Goal: Task Accomplishment & Management: Manage account settings

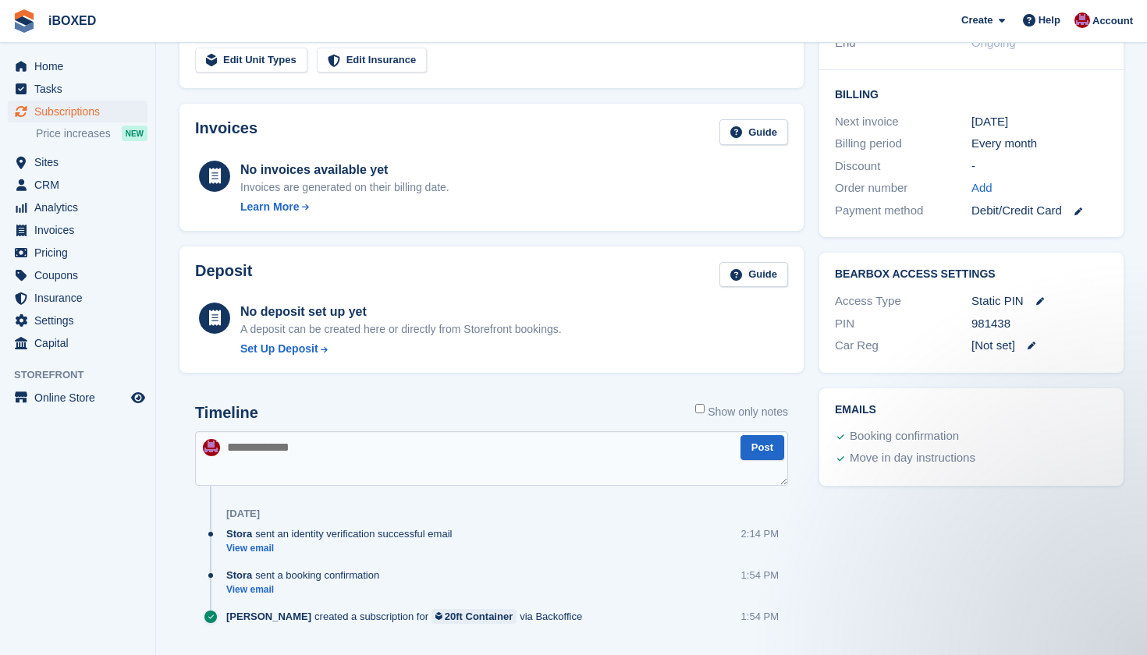
scroll to position [397, 0]
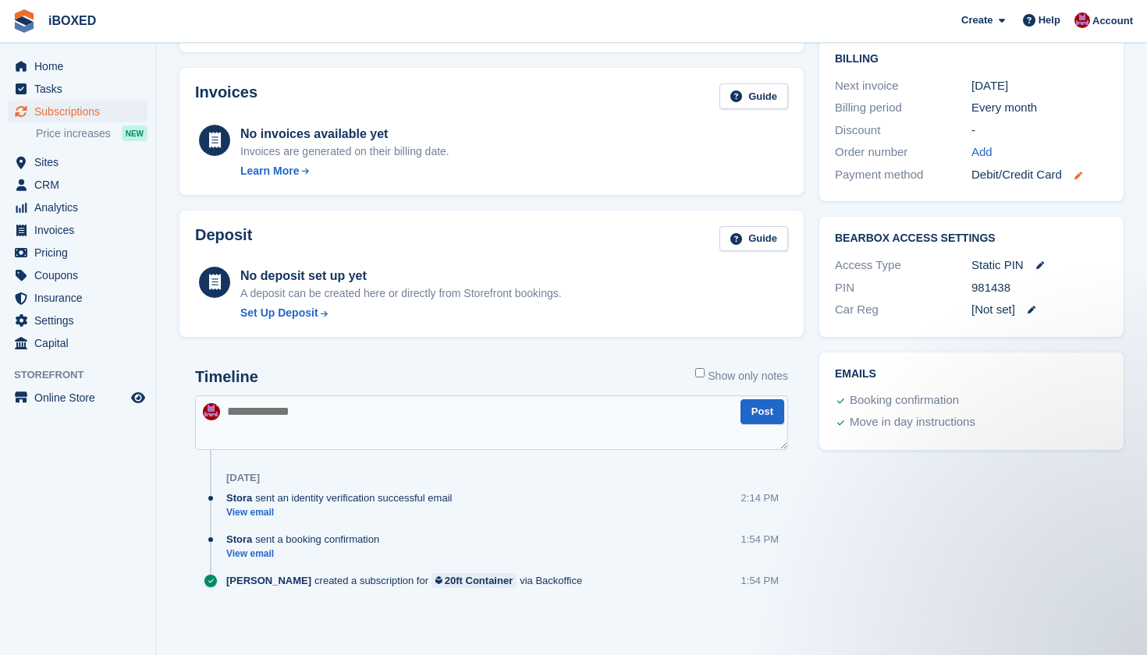
click at [1081, 172] on icon at bounding box center [1078, 176] width 8 height 8
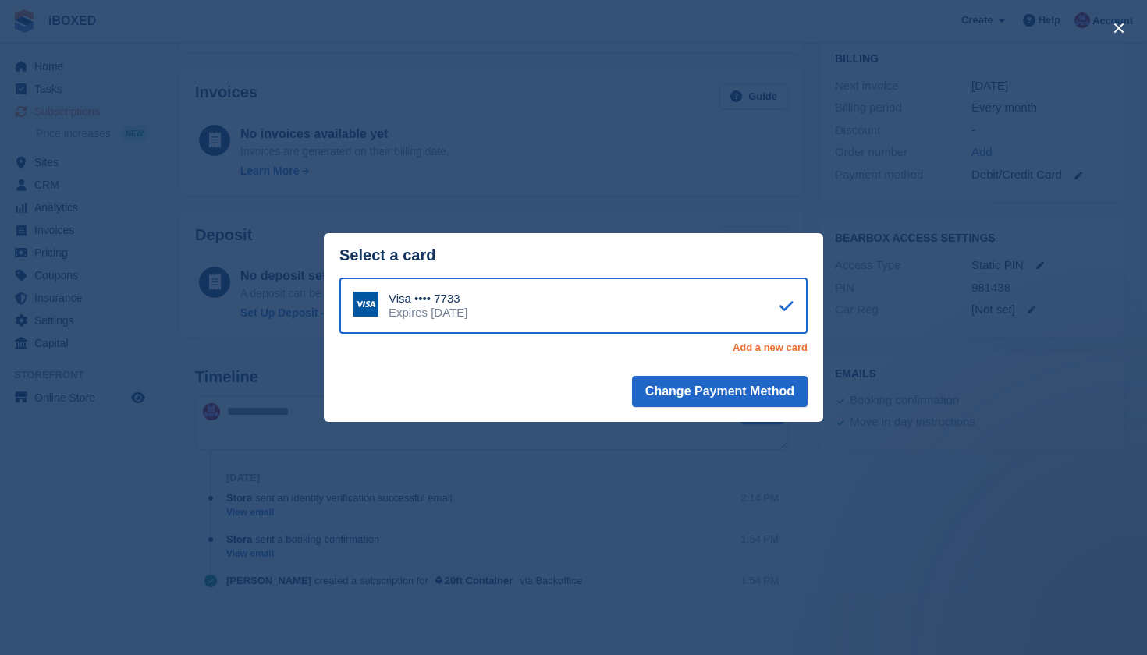
click at [790, 343] on link "Add a new card" at bounding box center [770, 348] width 75 height 12
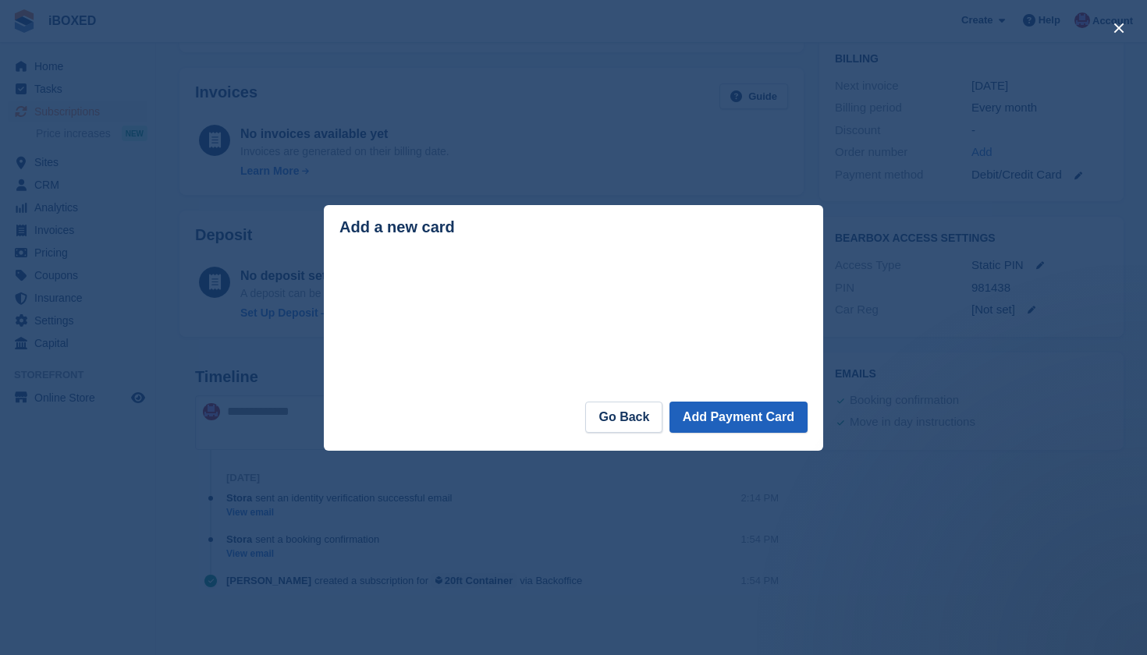
click at [699, 425] on button "Add Payment Card" at bounding box center [738, 417] width 138 height 31
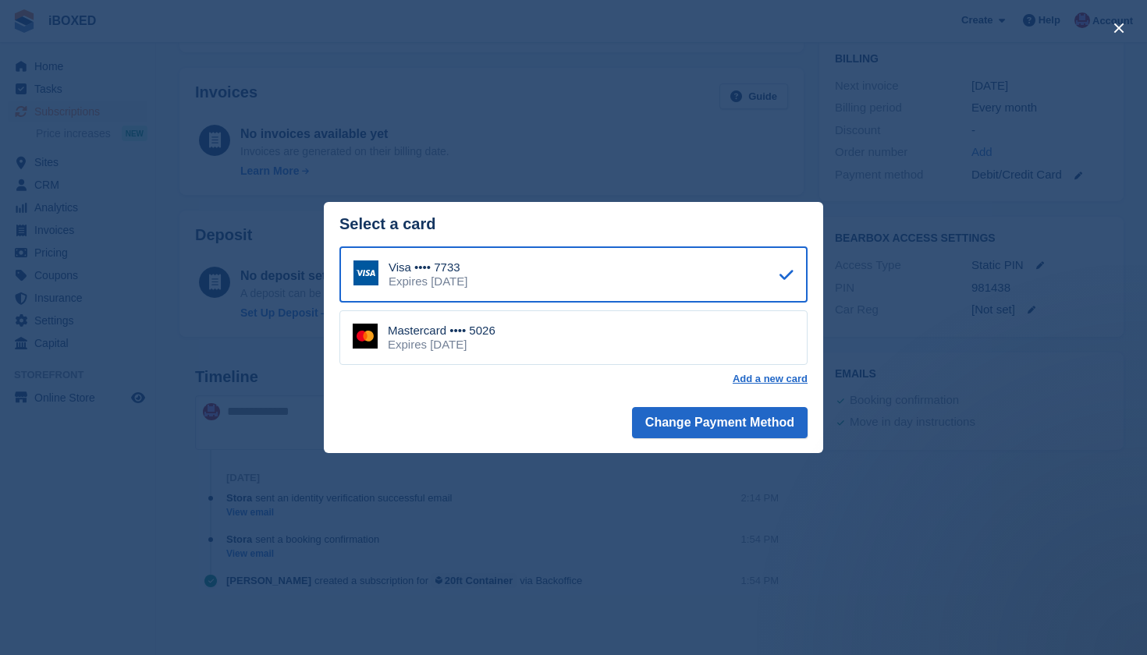
click at [506, 326] on div "Mastercard •••• 5026 Expires June 2030" at bounding box center [573, 338] width 468 height 55
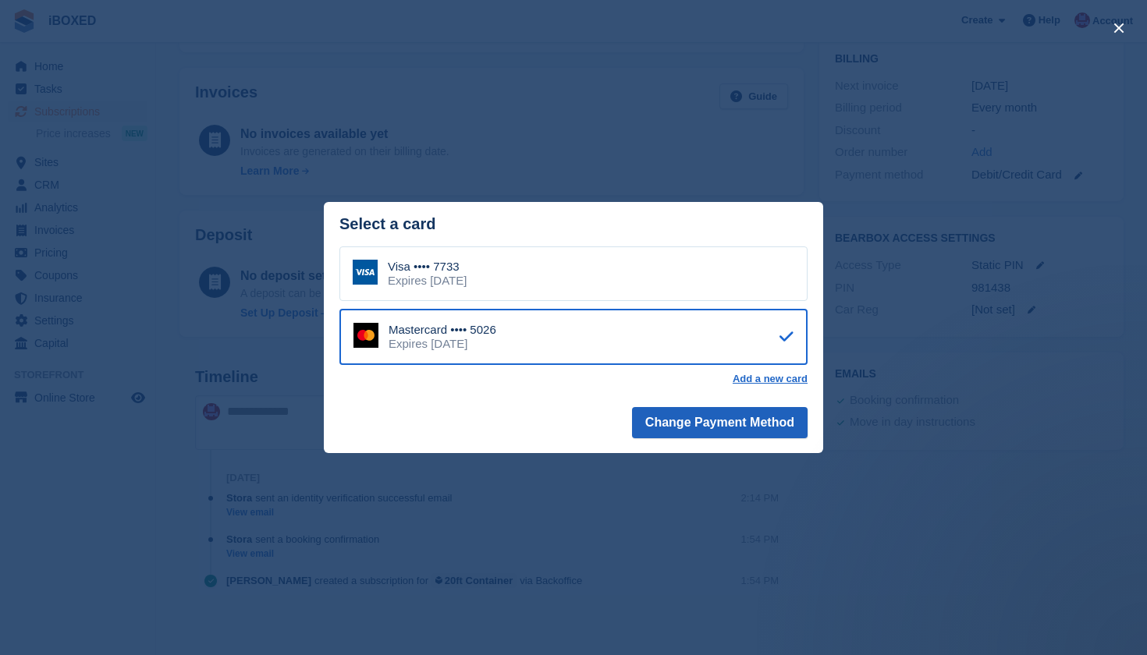
click at [667, 420] on button "Change Payment Method" at bounding box center [720, 422] width 176 height 31
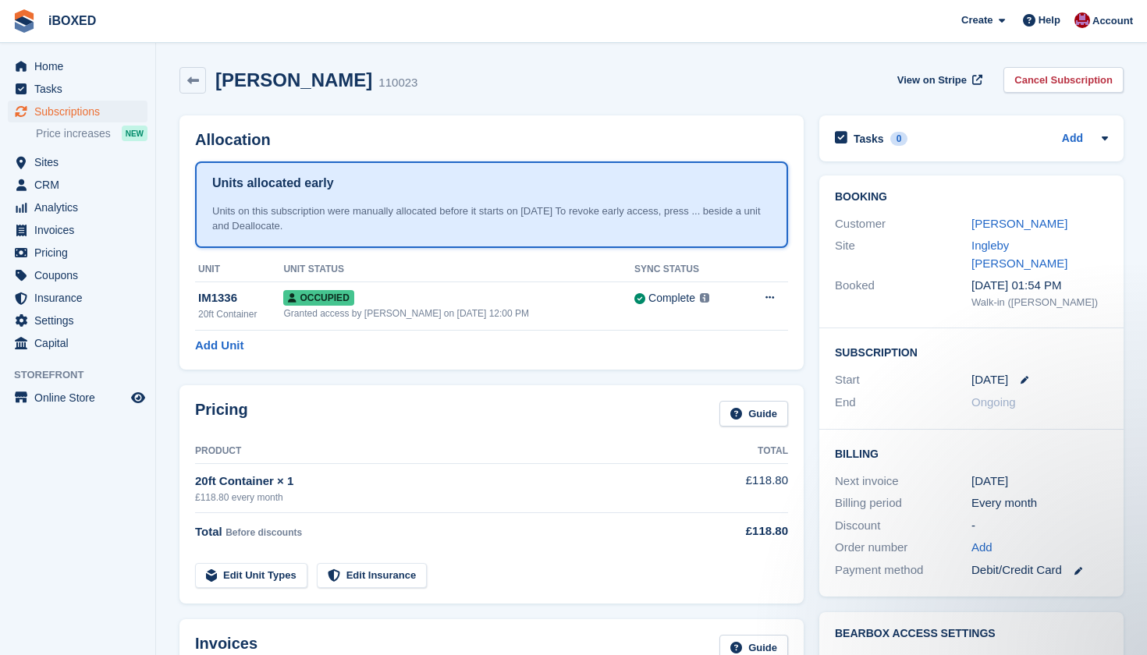
click at [80, 116] on span "Subscriptions" at bounding box center [81, 112] width 94 height 22
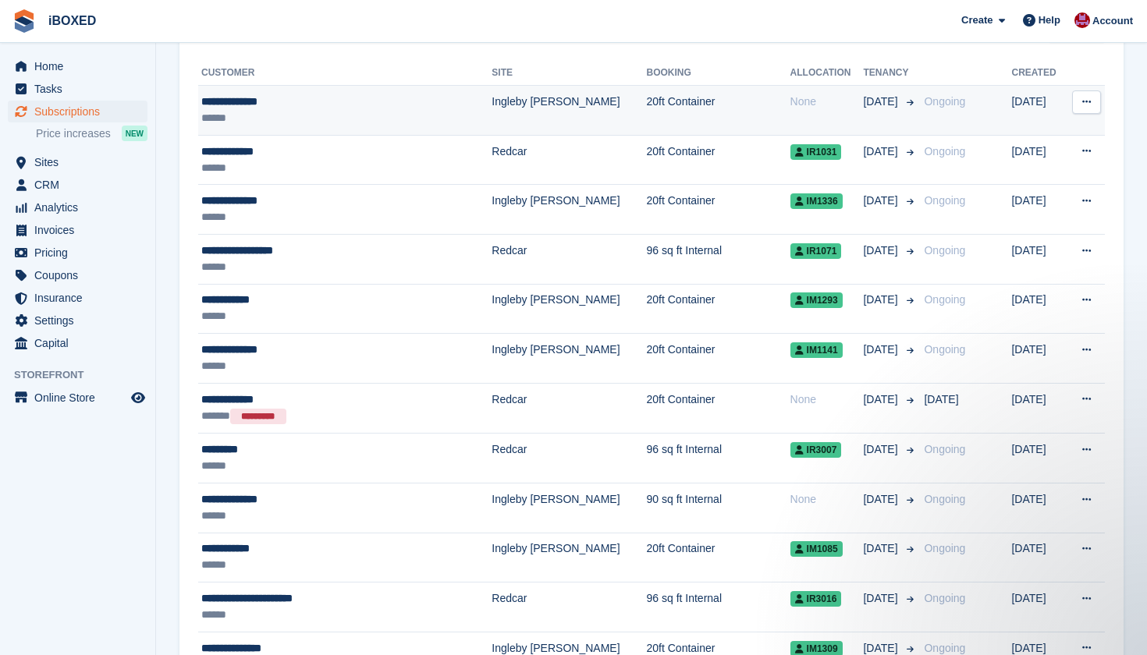
scroll to position [378, 0]
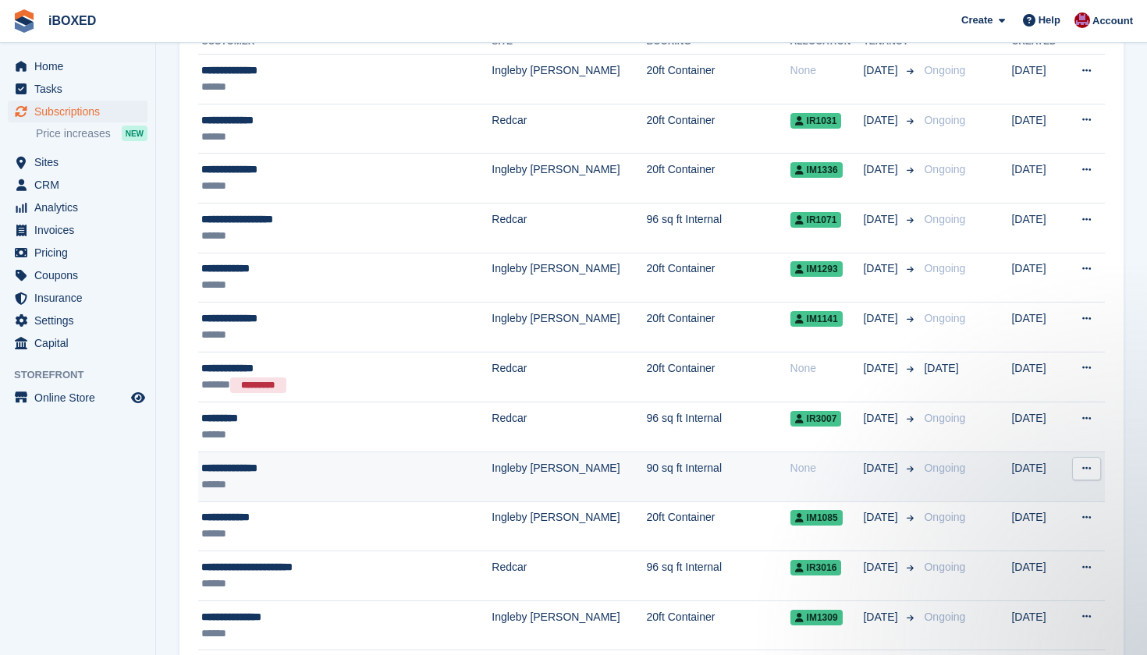
click at [647, 467] on td "90 sq ft Internal" at bounding box center [719, 477] width 144 height 50
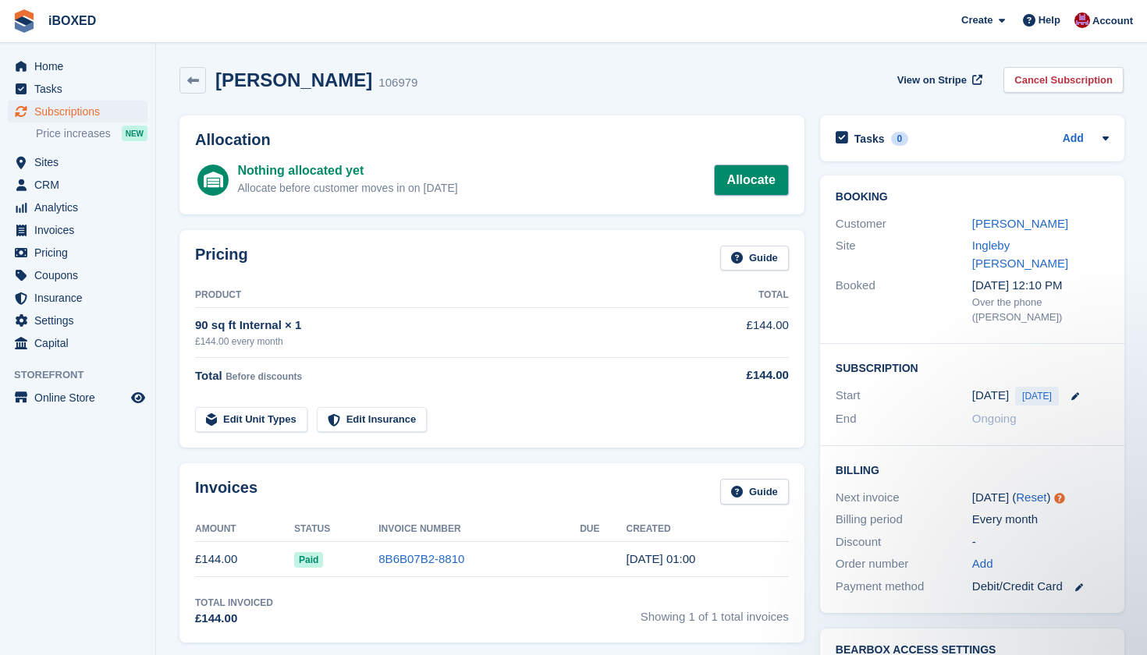
click at [744, 180] on link "Allocate" at bounding box center [751, 180] width 75 height 31
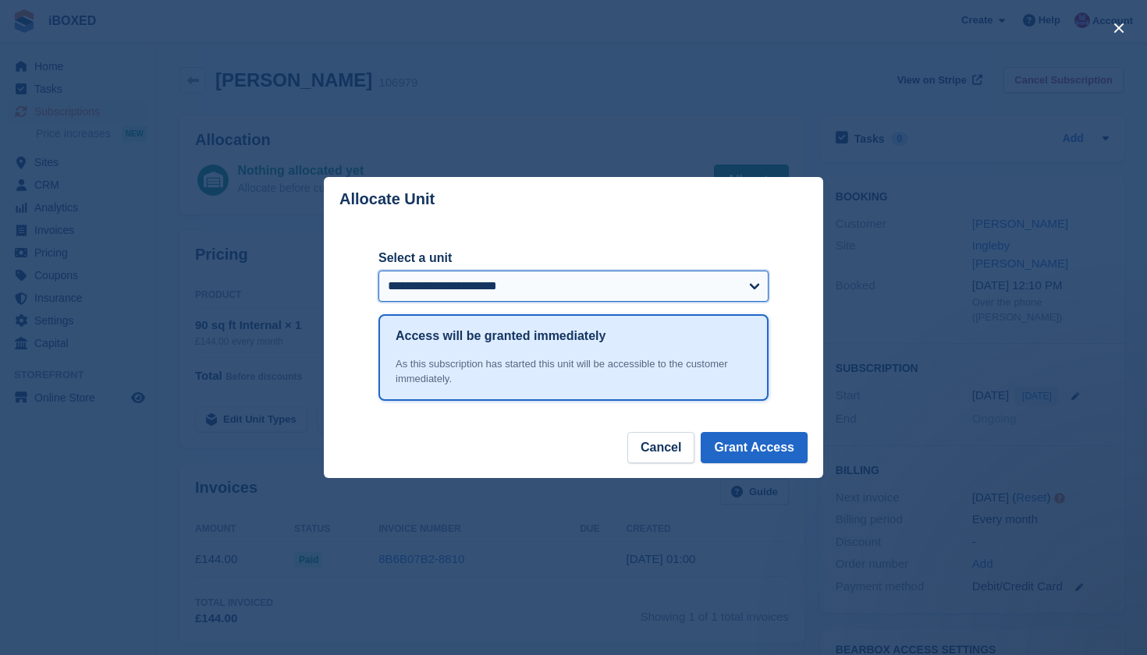
select select "******"
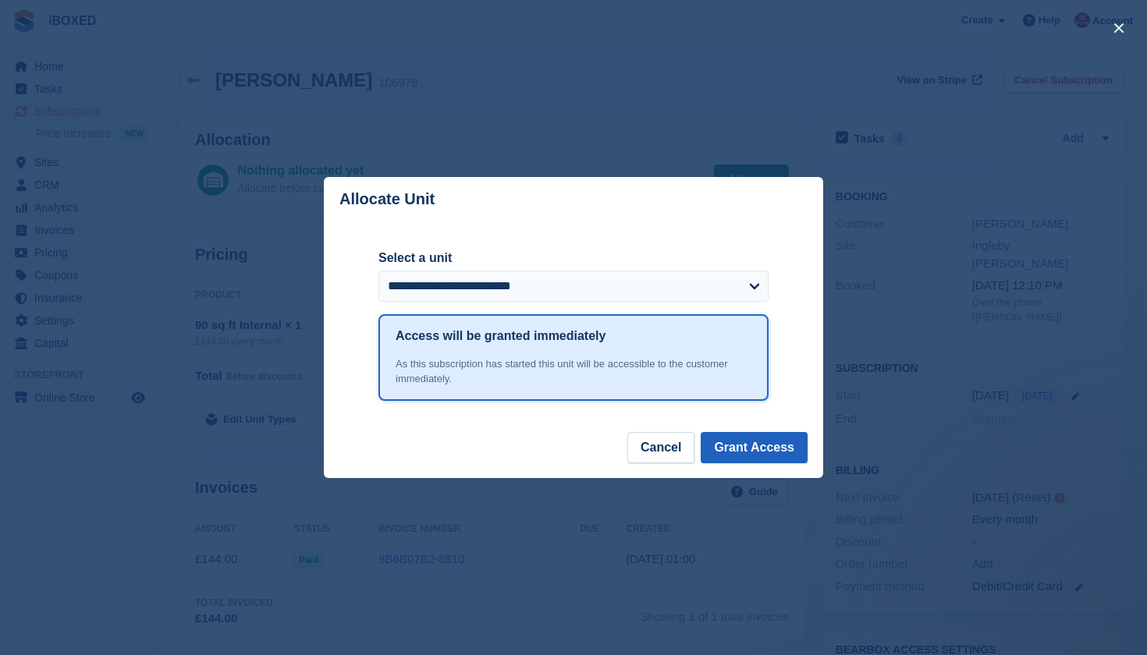
click at [765, 450] on button "Grant Access" at bounding box center [754, 447] width 107 height 31
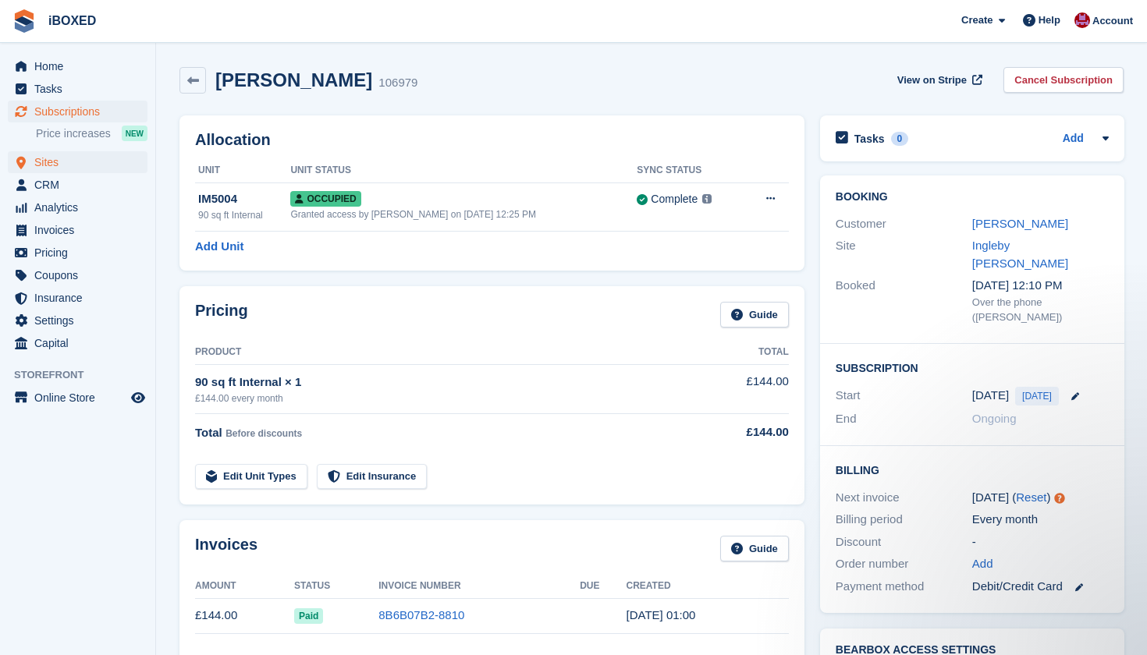
click at [72, 162] on span "Sites" at bounding box center [81, 162] width 94 height 22
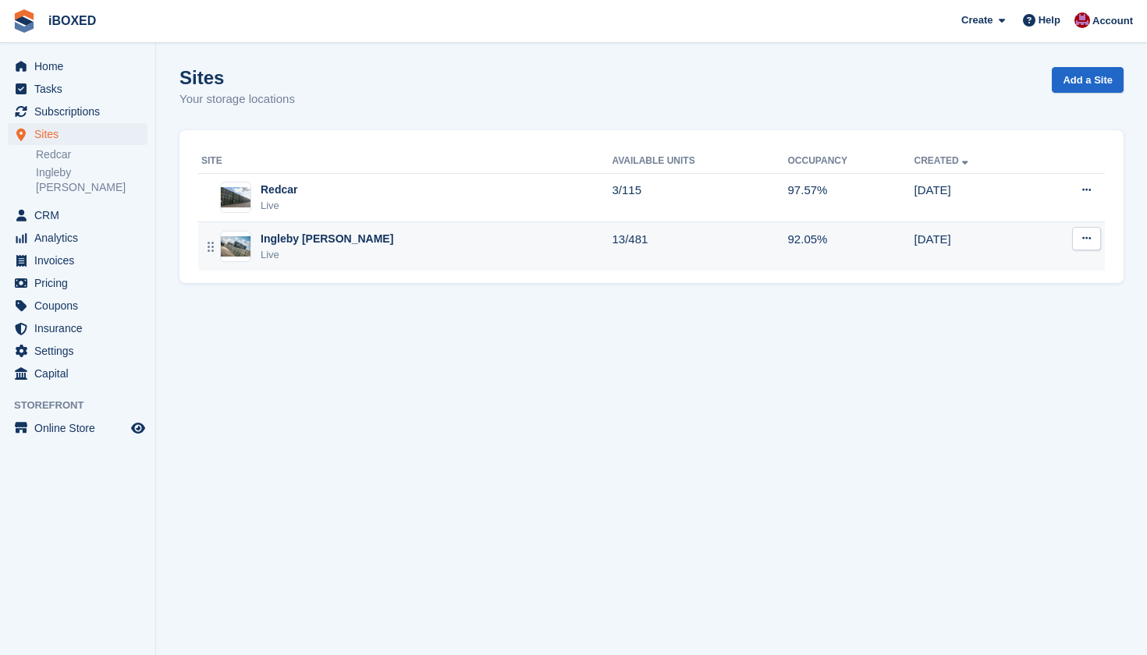
click at [301, 247] on div "Live" at bounding box center [327, 255] width 133 height 16
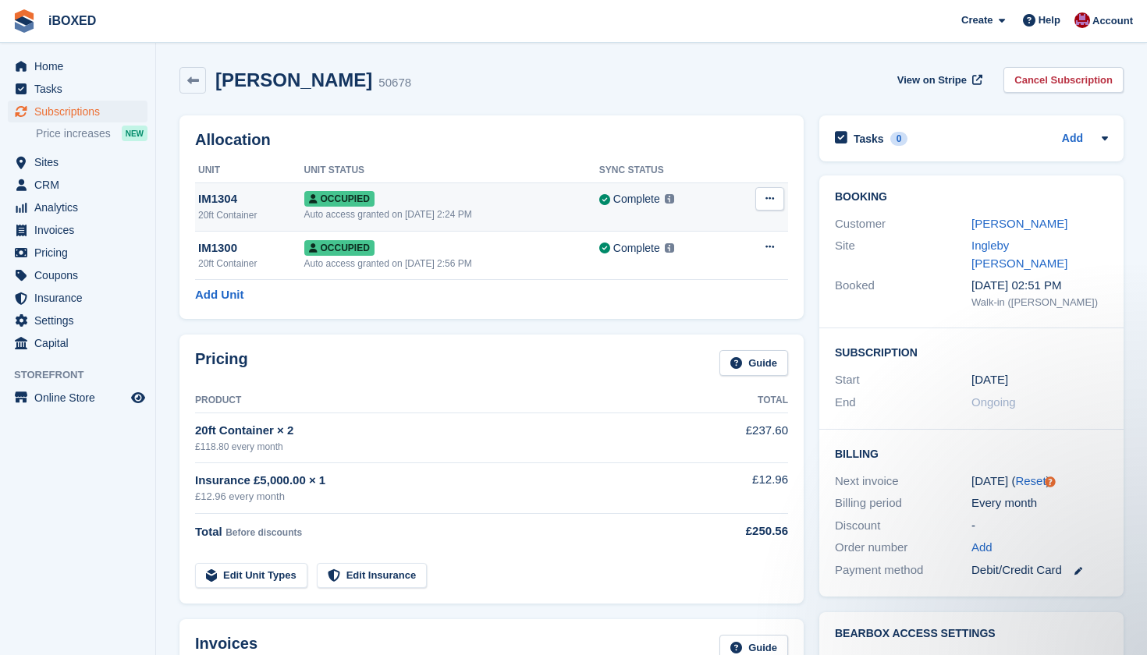
click at [438, 209] on div "Auto access granted on [DATE] 2:24 PM" at bounding box center [451, 215] width 295 height 14
click at [776, 199] on button at bounding box center [769, 198] width 29 height 23
click at [753, 260] on p "Deallocate" at bounding box center [709, 263] width 136 height 20
click at [767, 198] on icon at bounding box center [769, 198] width 9 height 10
click at [733, 265] on p "Deallocate" at bounding box center [709, 263] width 136 height 20
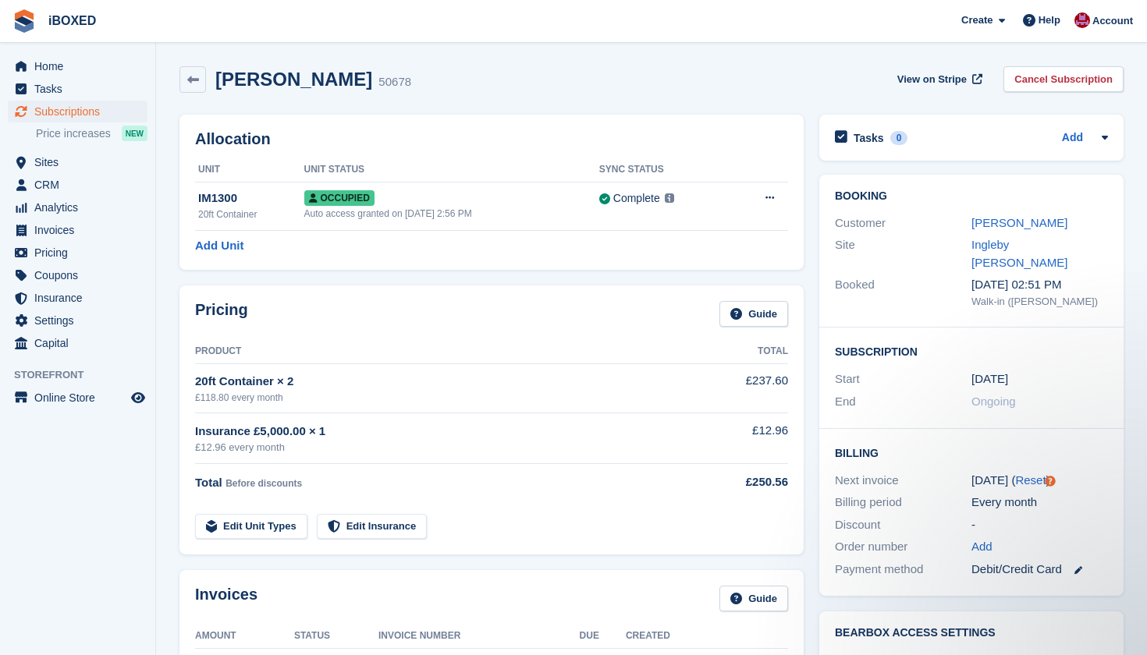
scroll to position [1, 0]
click at [1022, 218] on link "[PERSON_NAME]" at bounding box center [1019, 222] width 96 height 13
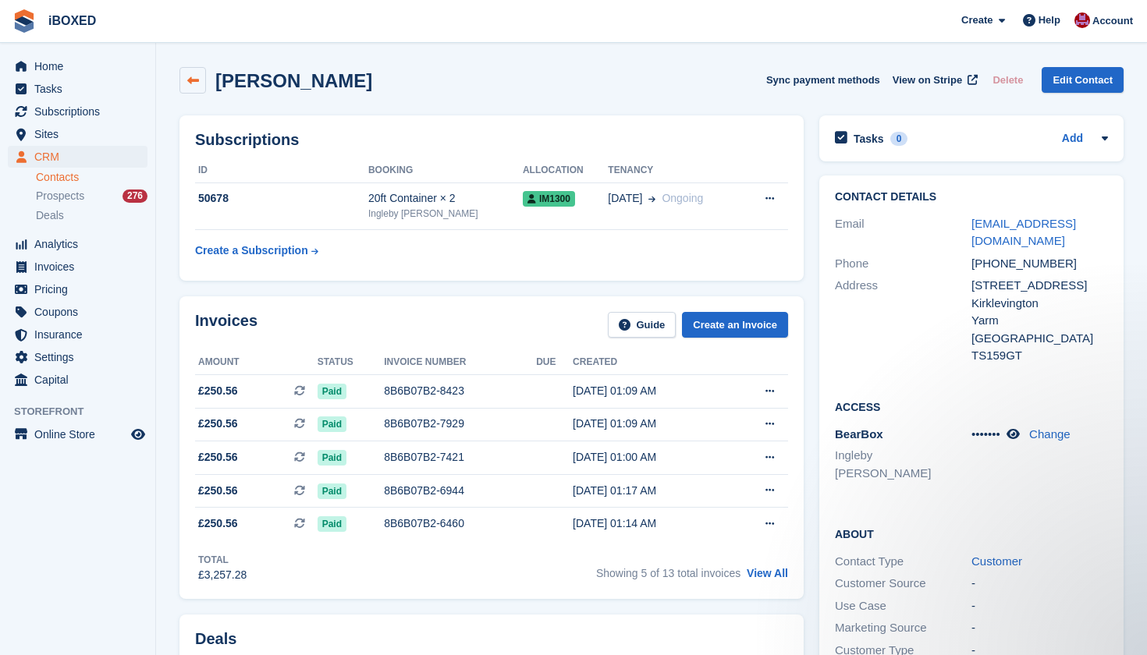
click at [186, 87] on link at bounding box center [192, 80] width 27 height 27
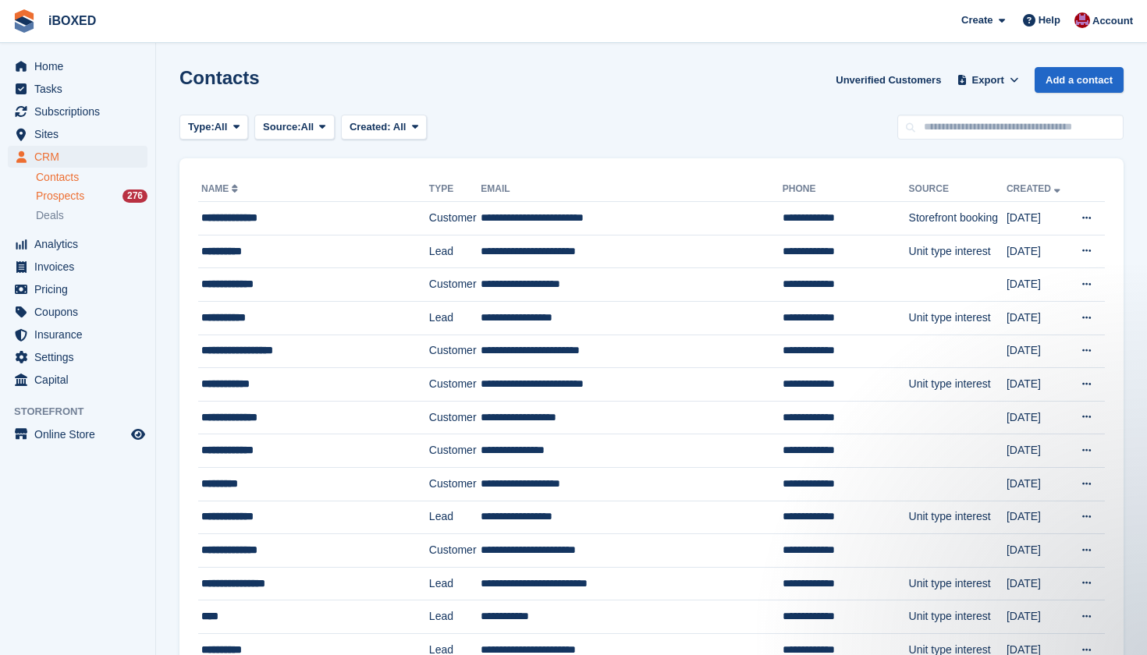
click at [83, 194] on span "Prospects" at bounding box center [60, 196] width 48 height 15
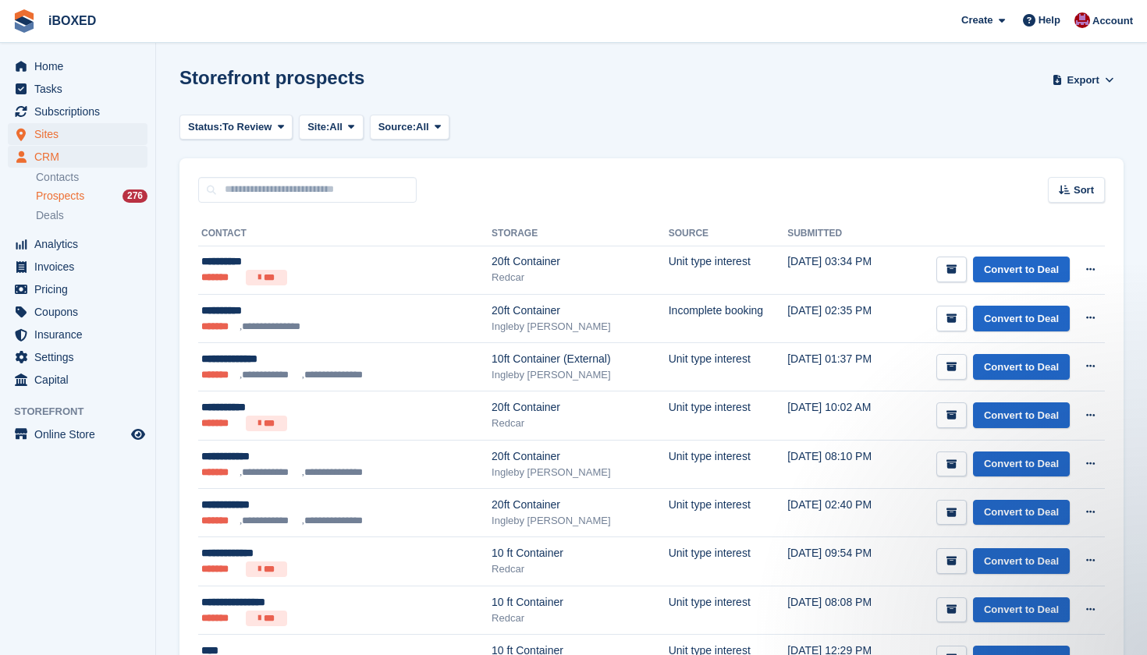
click at [83, 126] on span "Sites" at bounding box center [81, 134] width 94 height 22
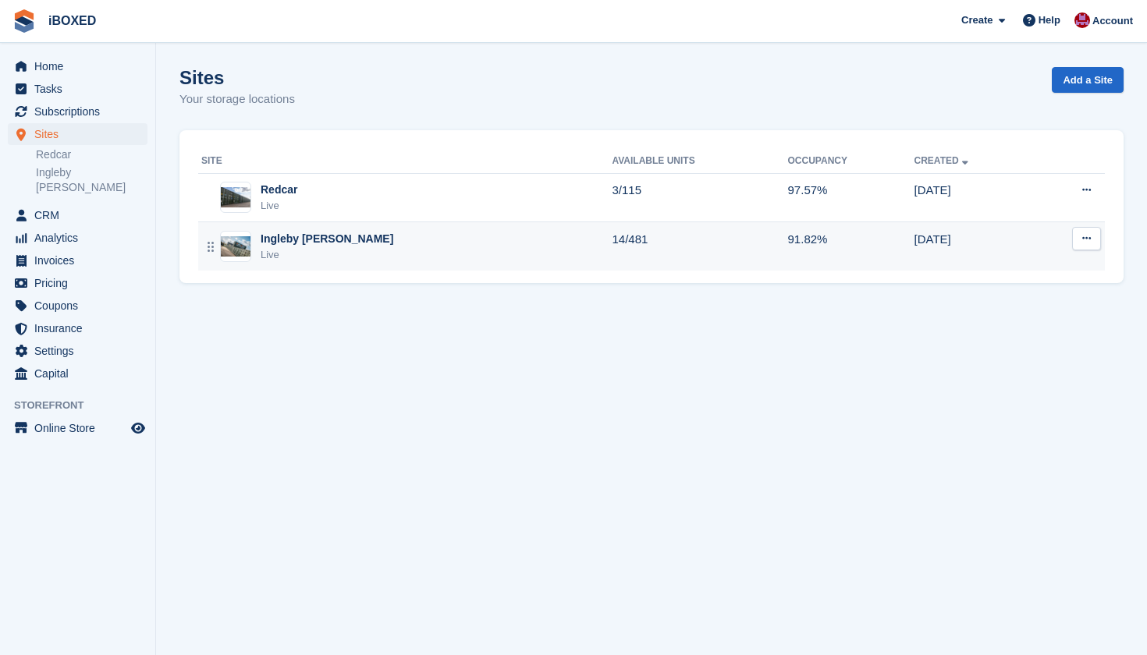
click at [267, 233] on div "Ingleby [PERSON_NAME]" at bounding box center [327, 239] width 133 height 16
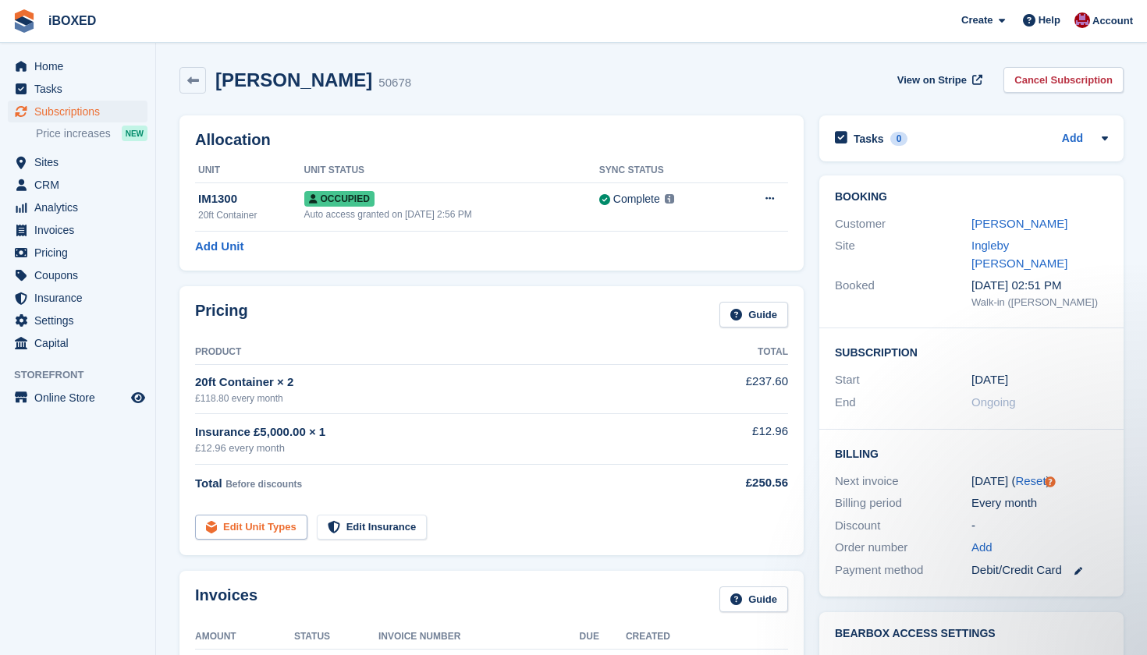
click at [269, 524] on link "Edit Unit Types" at bounding box center [251, 528] width 112 height 26
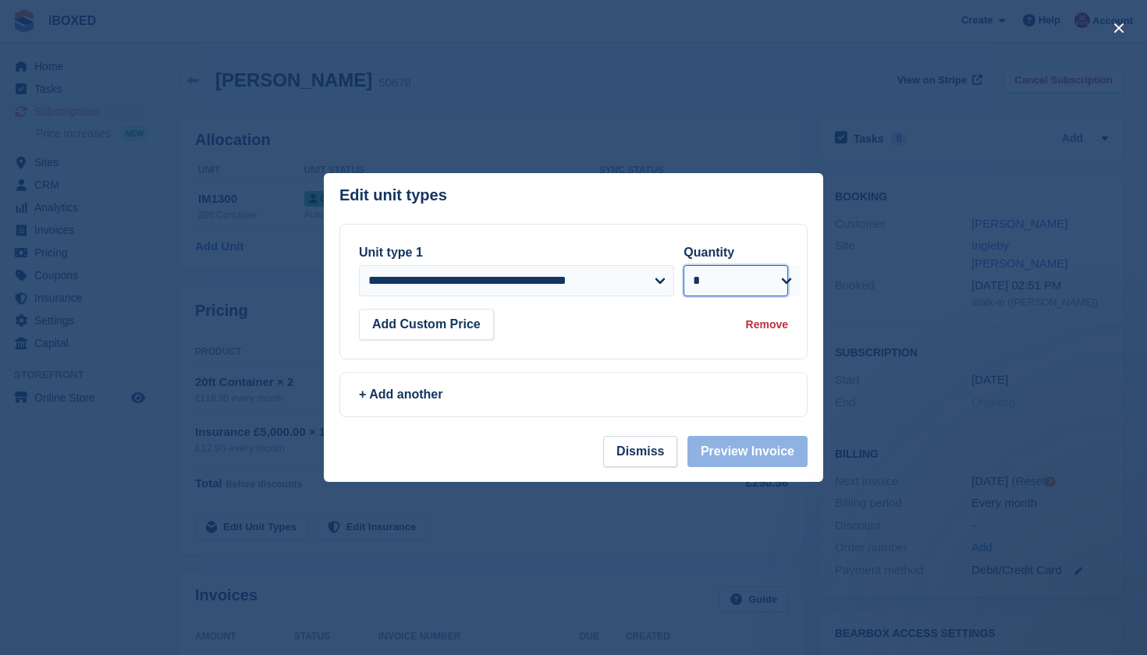
select select "*"
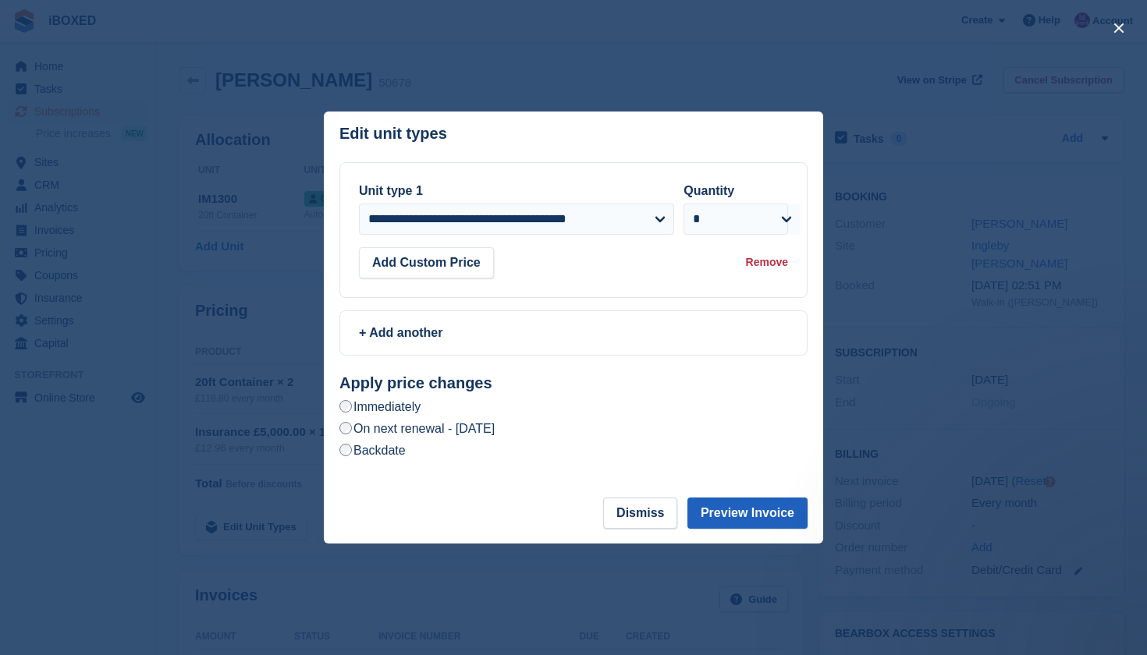
click at [733, 510] on button "Preview Invoice" at bounding box center [747, 513] width 120 height 31
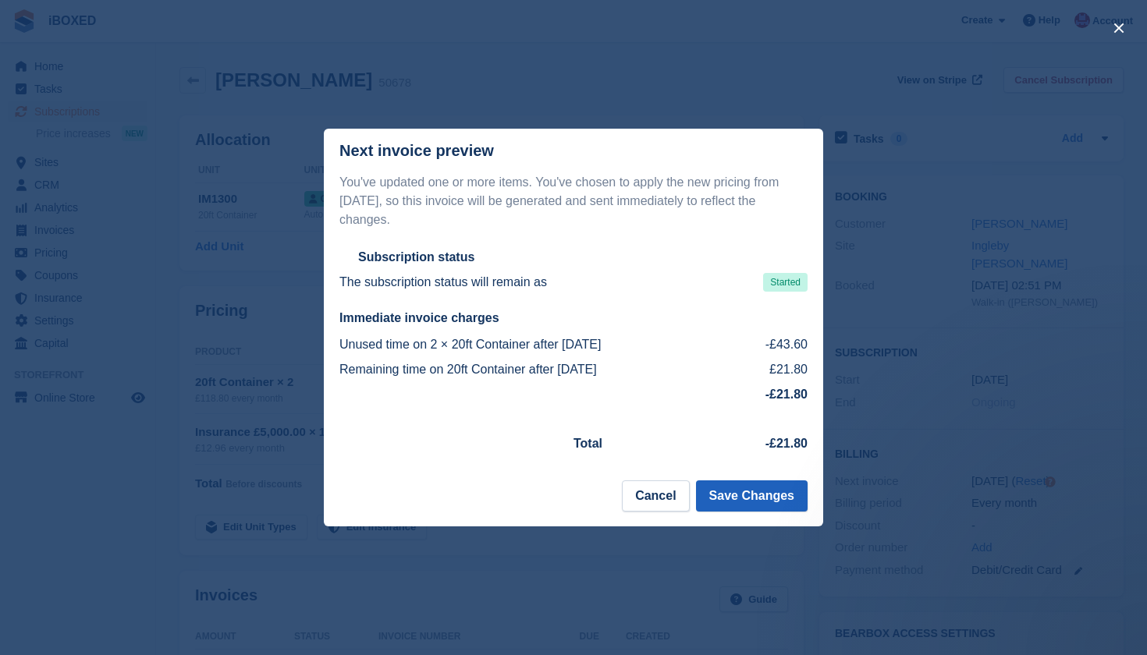
click at [734, 498] on button "Save Changes" at bounding box center [752, 496] width 112 height 31
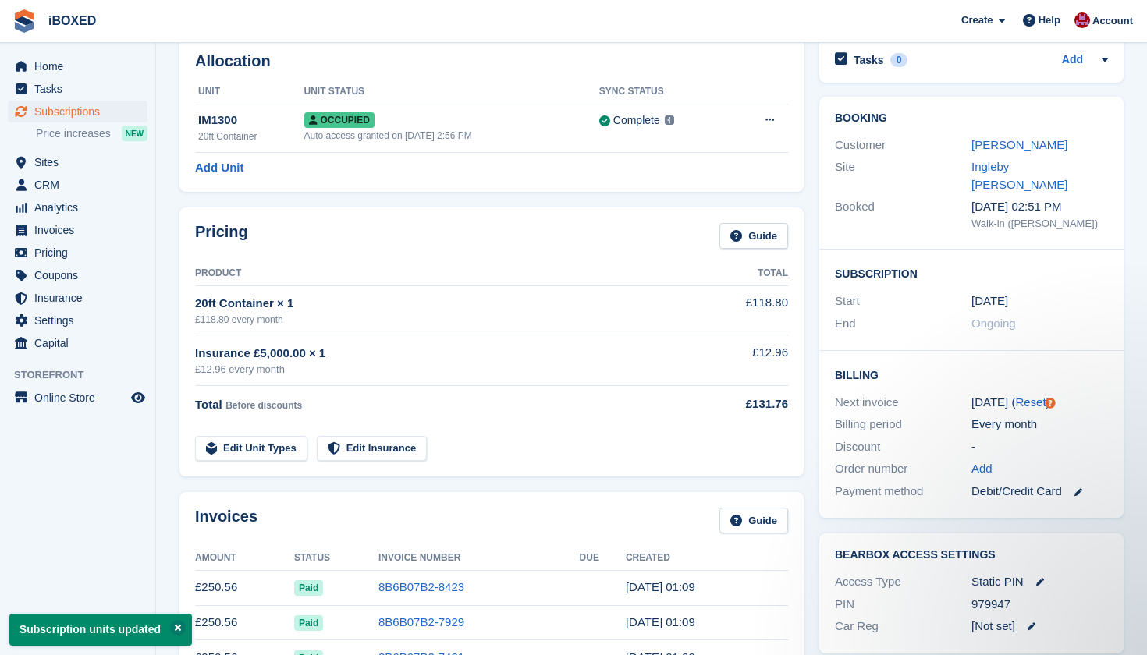
scroll to position [58, 0]
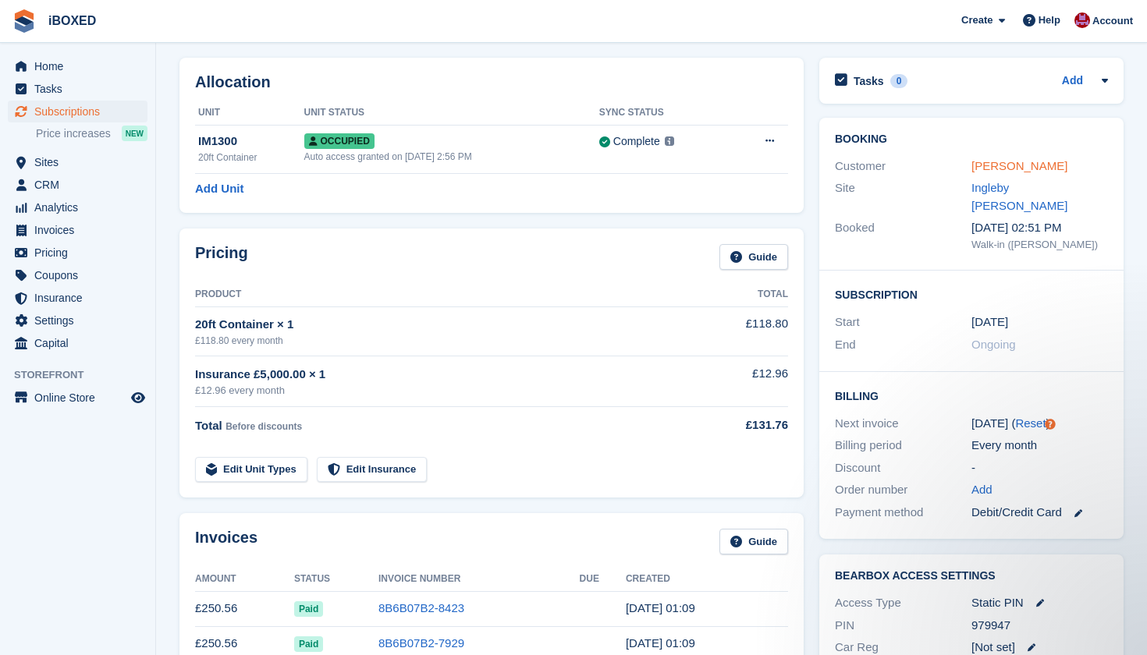
click at [1032, 165] on link "[PERSON_NAME]" at bounding box center [1019, 165] width 96 height 13
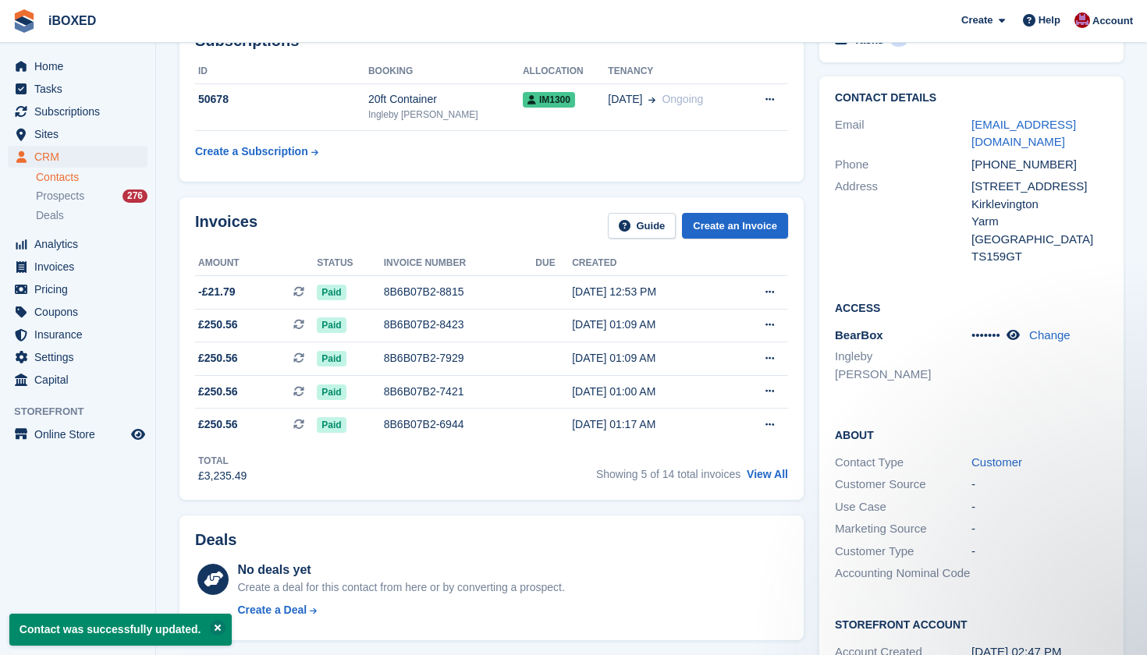
scroll to position [96, 0]
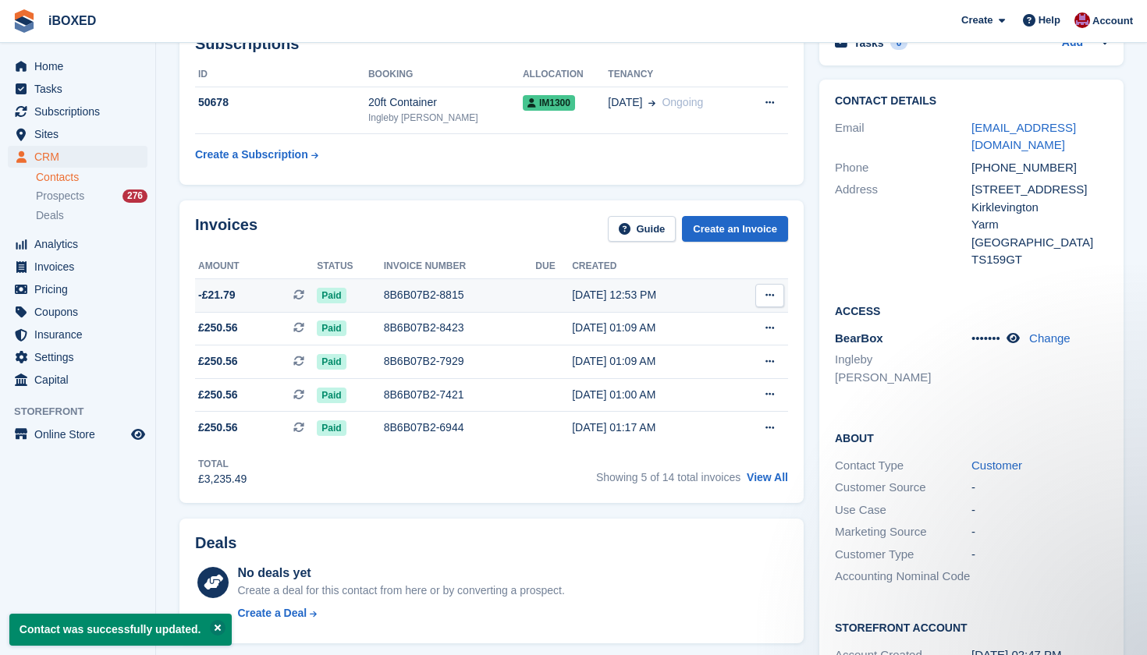
click at [248, 300] on span "-£21.79 This is a recurring subscription invoice." at bounding box center [256, 295] width 122 height 16
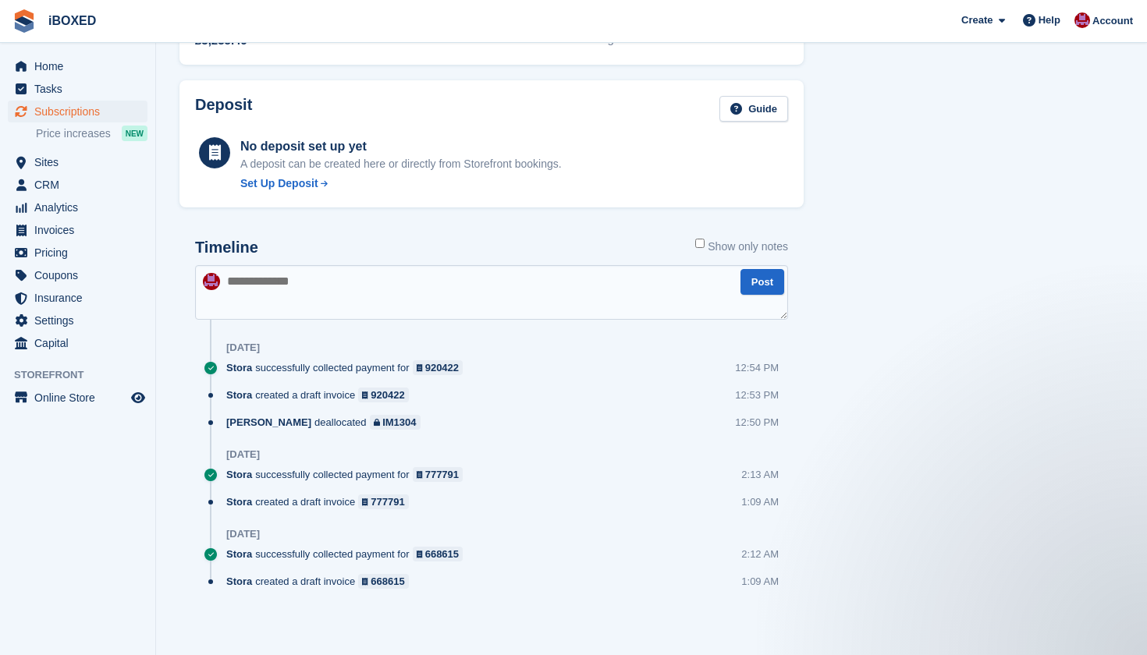
click at [318, 283] on textarea at bounding box center [491, 292] width 593 height 55
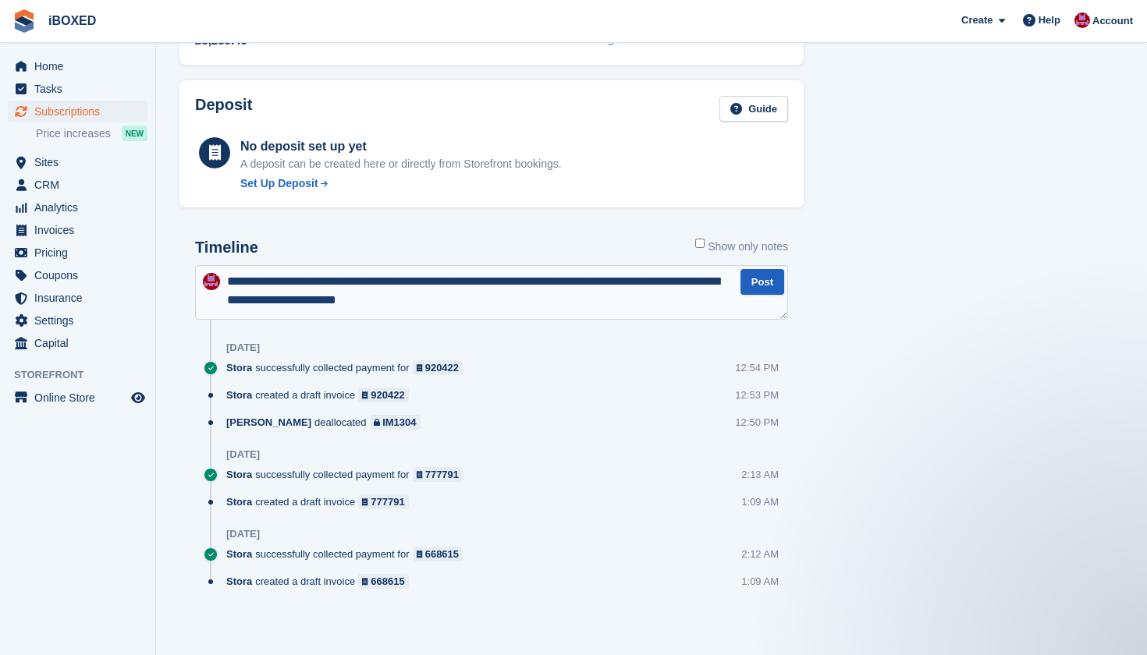
type textarea "**********"
click at [761, 275] on button "Post" at bounding box center [762, 282] width 44 height 26
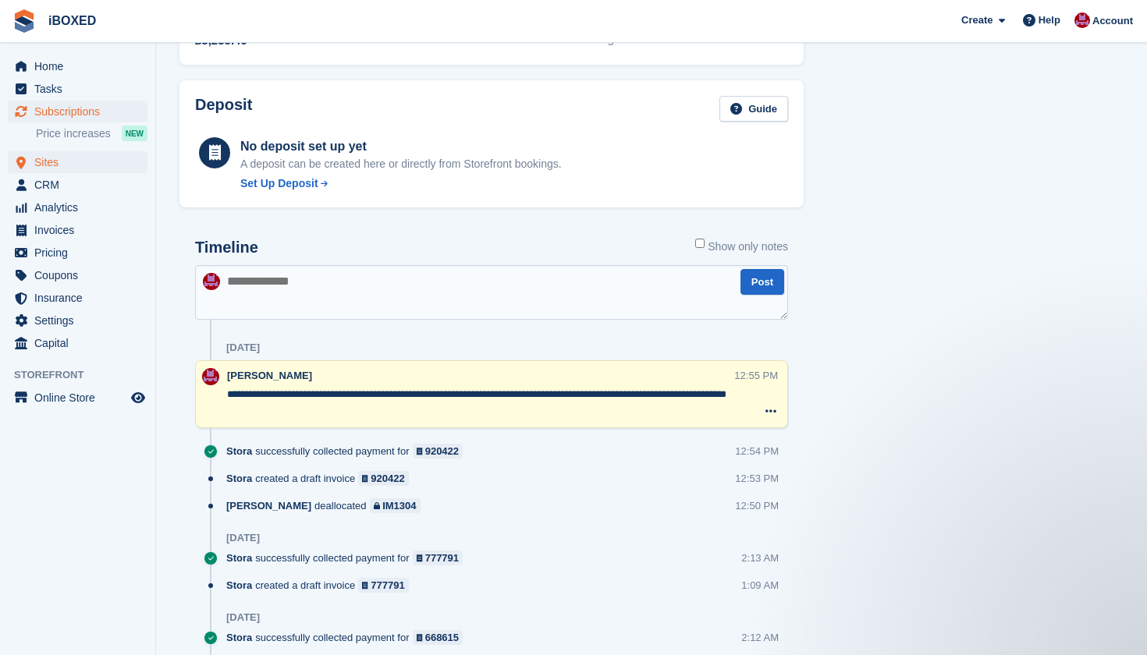
click at [61, 156] on span "Sites" at bounding box center [81, 162] width 94 height 22
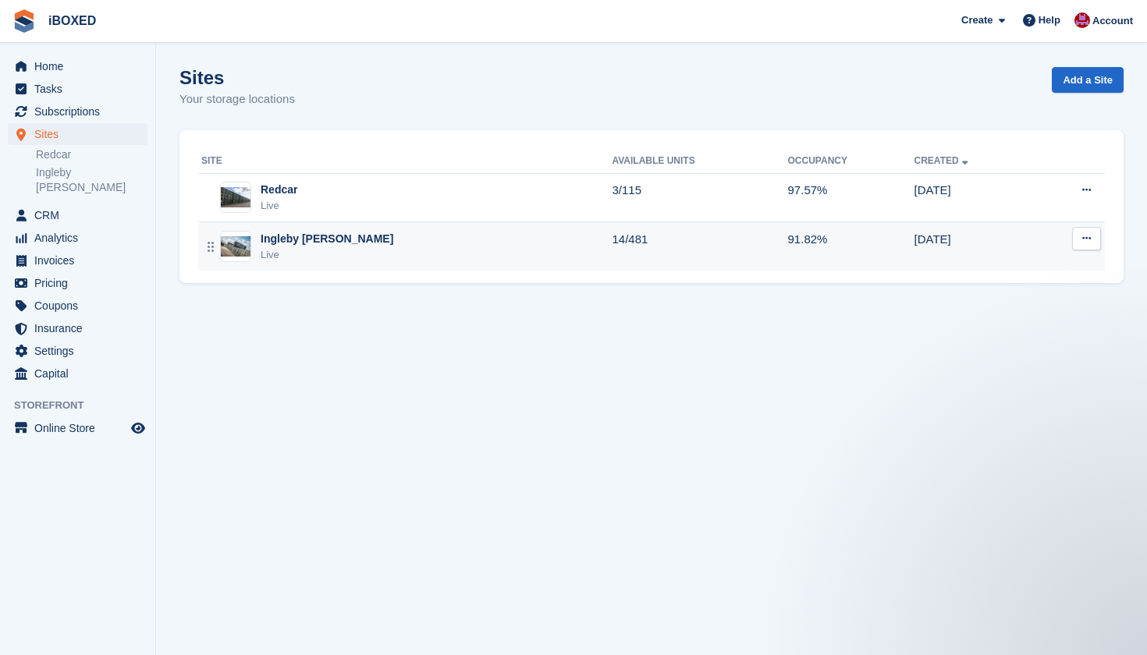
click at [283, 253] on div "Live" at bounding box center [327, 255] width 133 height 16
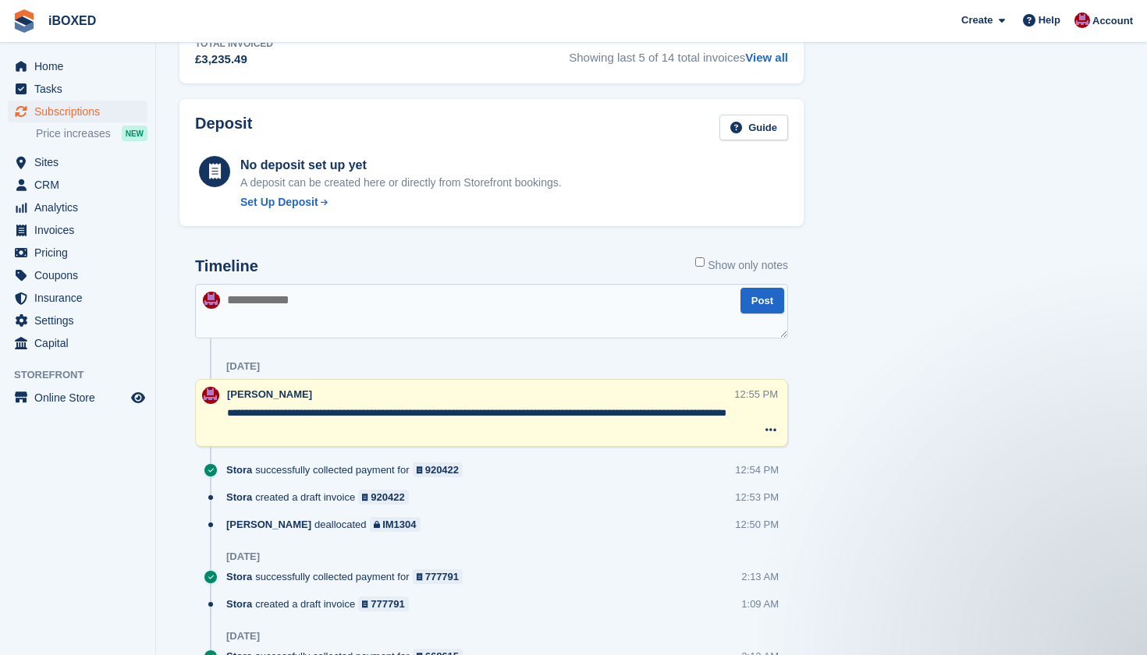
scroll to position [808, 0]
